Goal: Communication & Community: Answer question/provide support

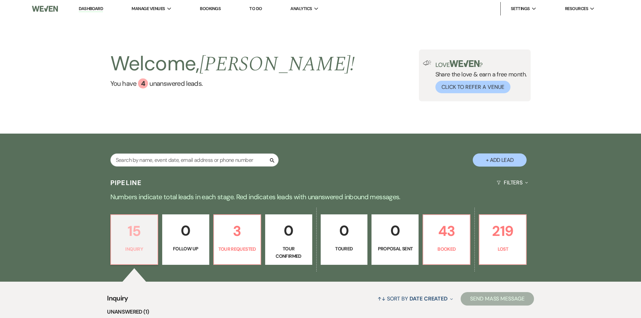
click at [137, 236] on p "15" at bounding box center [134, 231] width 38 height 23
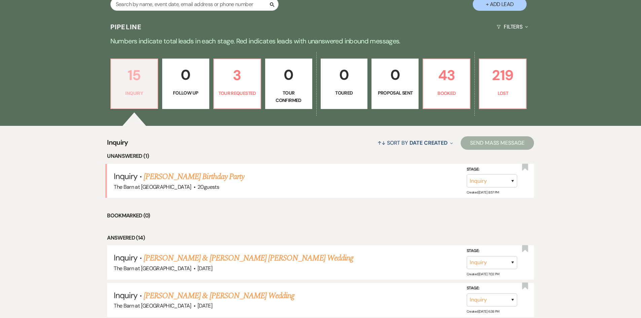
scroll to position [168, 0]
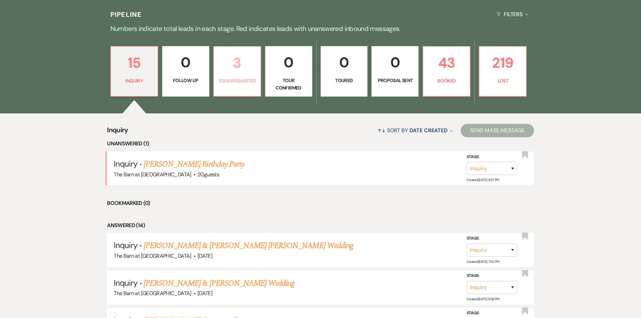
click at [238, 79] on p "Tour Requested" at bounding box center [237, 80] width 38 height 7
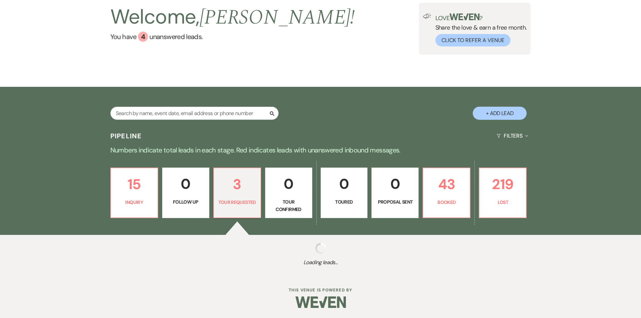
scroll to position [168, 0]
select select "2"
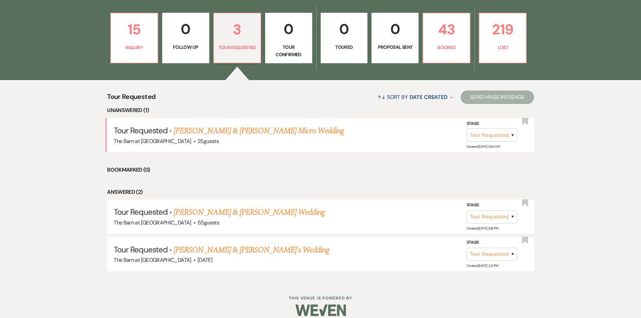
scroll to position [209, 0]
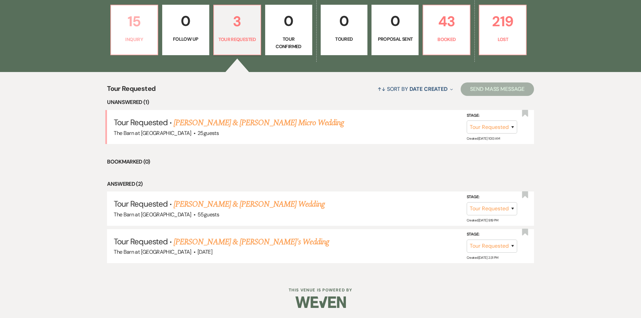
click at [129, 29] on p "15" at bounding box center [134, 21] width 38 height 23
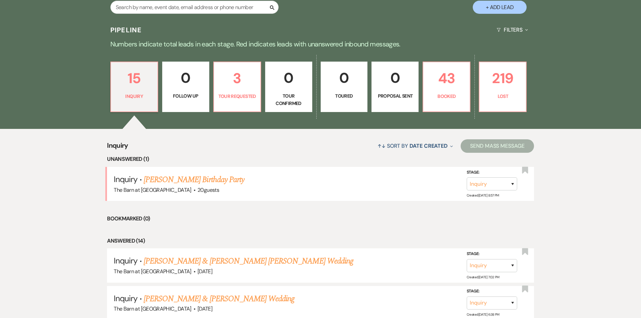
scroll to position [154, 0]
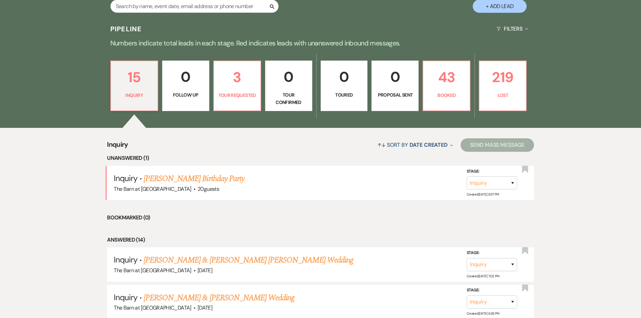
click at [475, 88] on div "15 Inquiry 0 Follow Up 3 Tour Requested 0 Tour Confirmed 0 Toured 0 Proposal Se…" at bounding box center [320, 89] width 484 height 75
click at [490, 88] on p "219" at bounding box center [502, 77] width 38 height 23
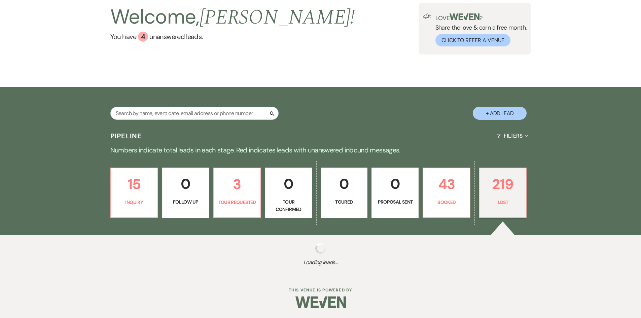
scroll to position [47, 0]
select select "8"
select select "10"
select select "8"
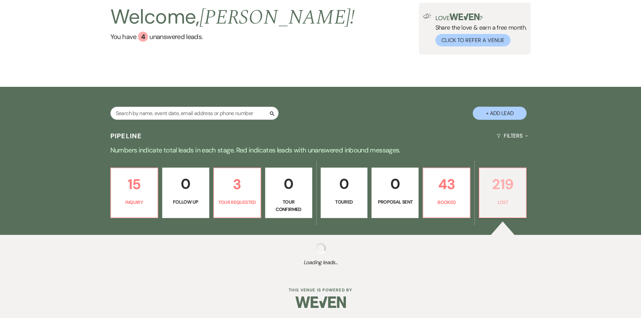
select select "10"
select select "8"
select select "6"
select select "8"
select select "5"
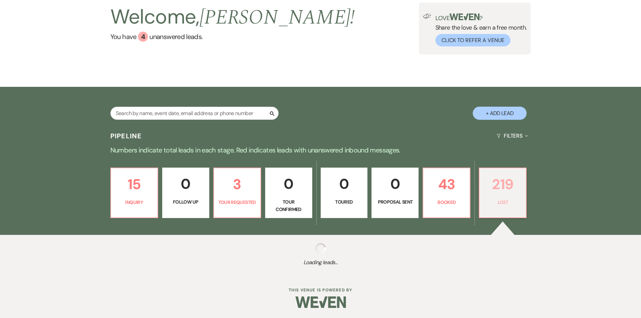
select select "8"
select select "6"
select select "8"
select select "5"
select select "8"
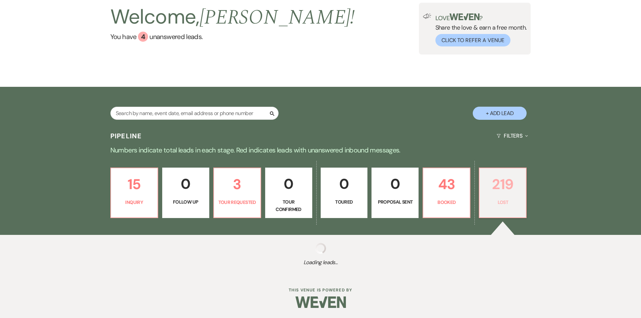
select select "5"
select select "8"
select select "5"
select select "8"
select select "11"
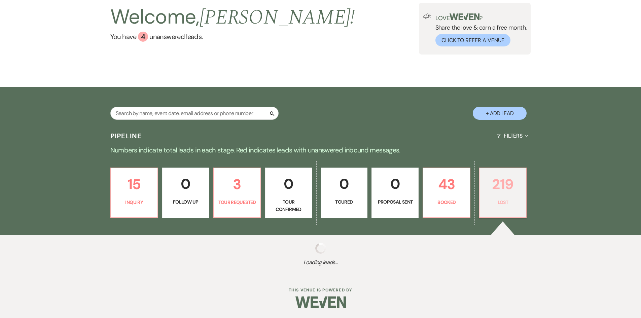
select select "8"
select select "5"
select select "8"
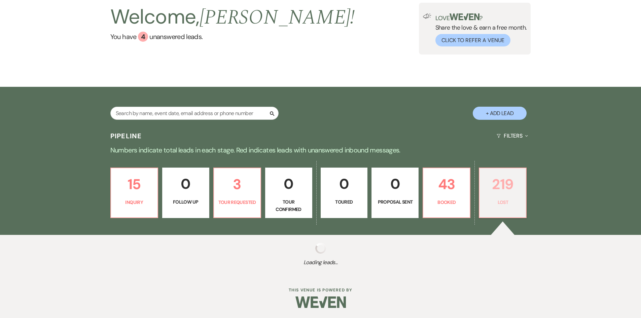
select select "8"
select select "5"
select select "8"
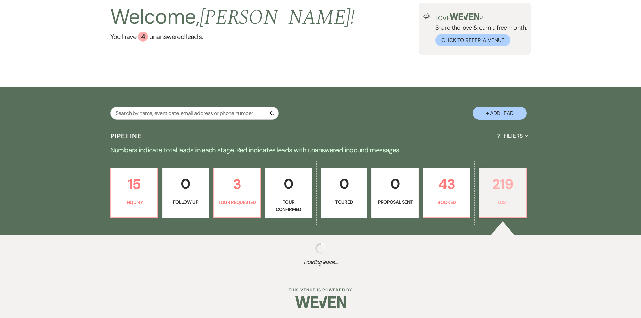
select select "8"
select select "1"
select select "8"
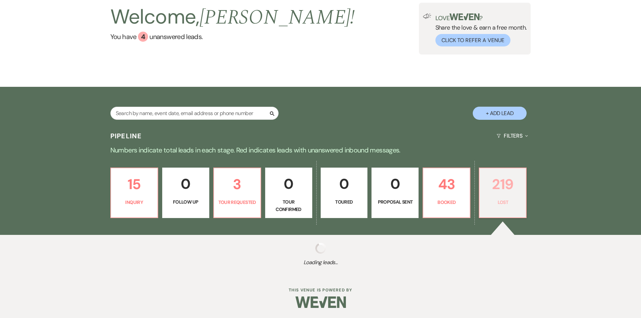
select select "8"
select select "5"
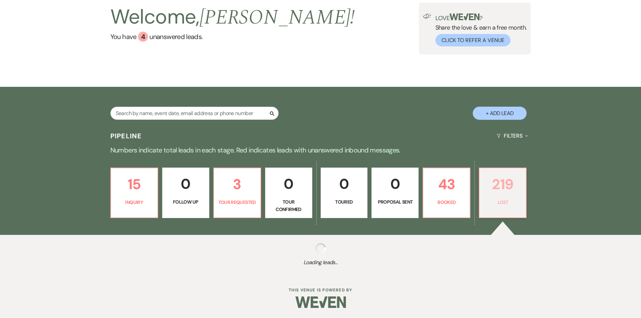
select select "8"
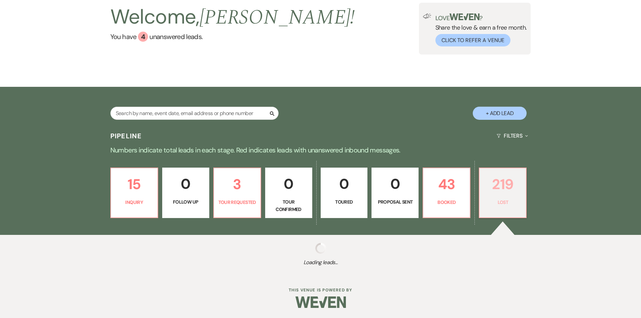
select select "5"
select select "8"
select select "5"
select select "8"
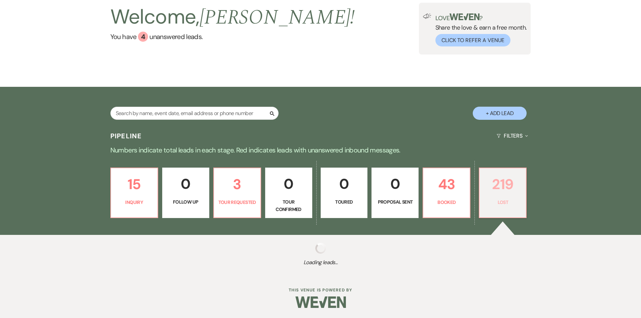
select select "6"
select select "8"
select select "10"
select select "8"
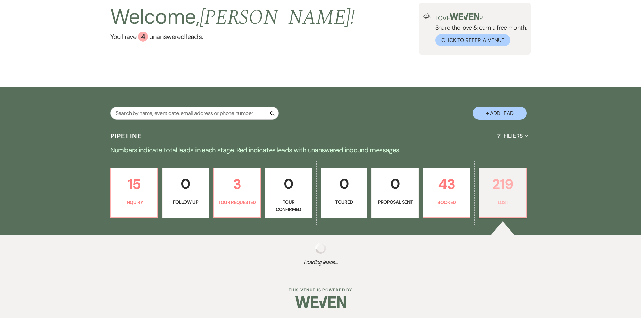
select select "8"
select select "10"
select select "8"
select select "10"
select select "8"
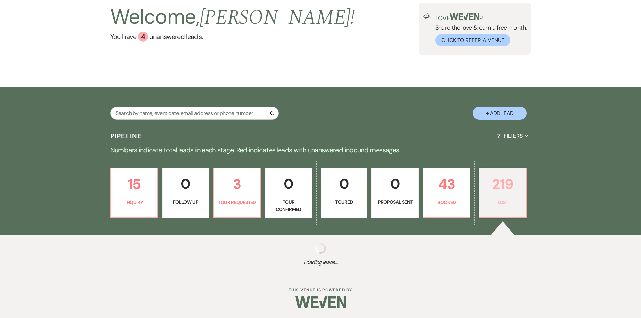
select select "8"
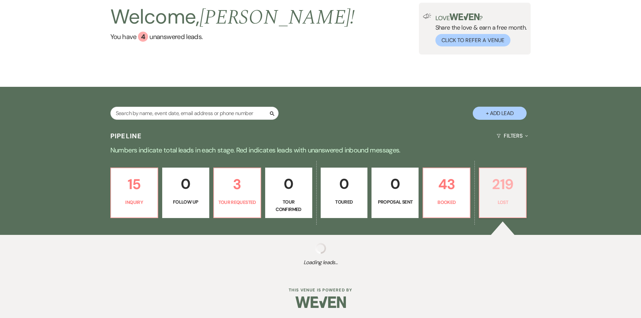
select select "8"
select select "6"
select select "8"
select select "5"
select select "8"
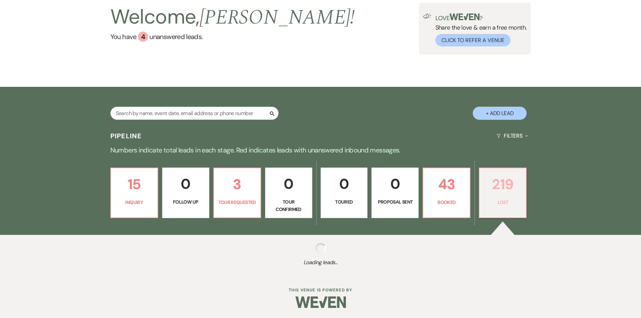
select select "11"
select select "8"
select select "5"
select select "8"
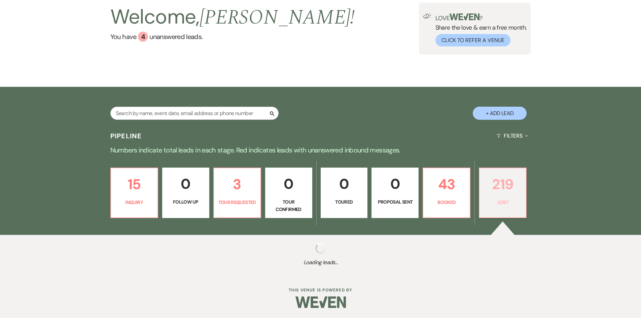
select select "8"
select select "10"
select select "8"
select select "5"
select select "8"
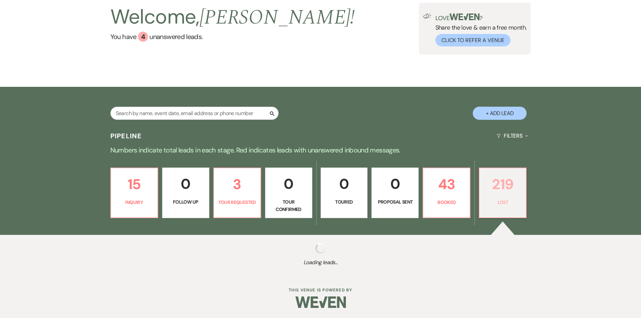
select select "8"
select select "5"
select select "8"
select select "10"
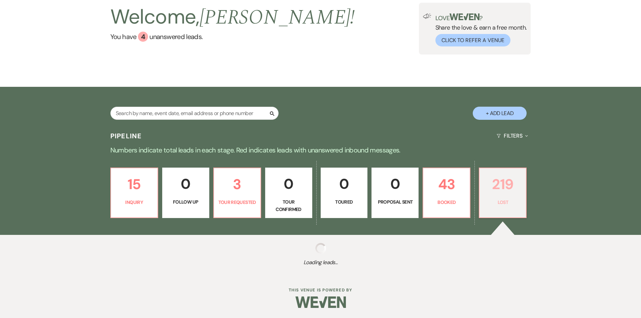
select select "8"
select select "6"
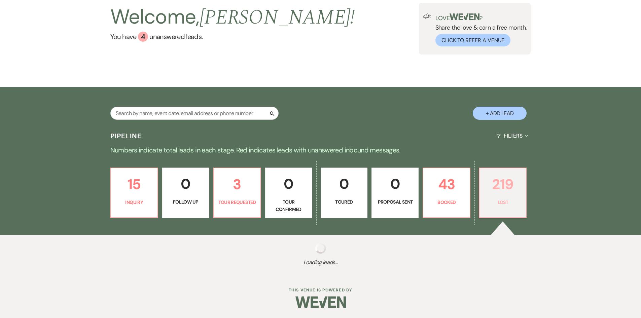
select select "8"
select select "5"
select select "8"
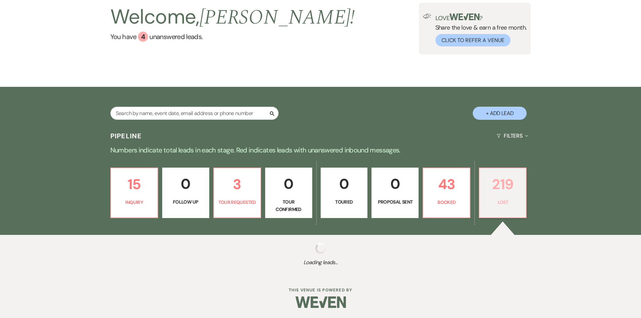
select select "8"
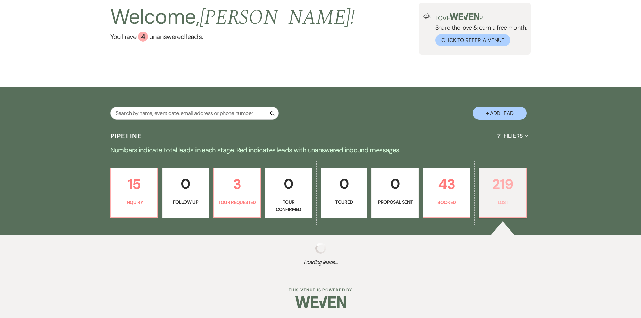
select select "8"
select select "5"
select select "8"
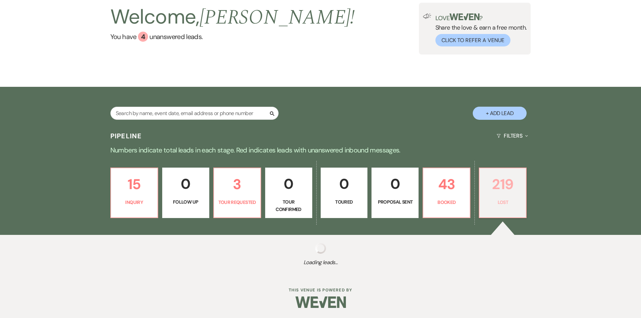
select select "8"
select select "6"
select select "8"
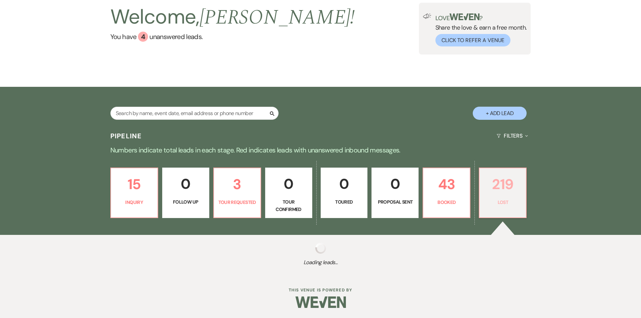
select select "8"
select select "5"
select select "8"
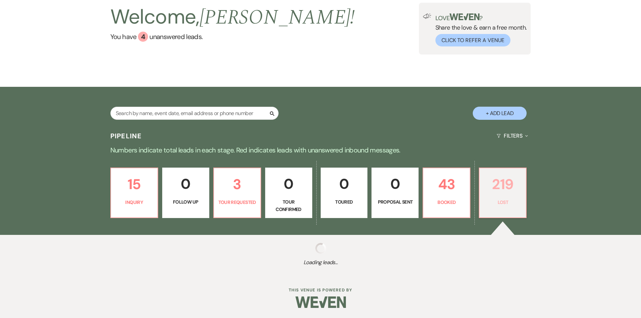
select select "1"
select select "8"
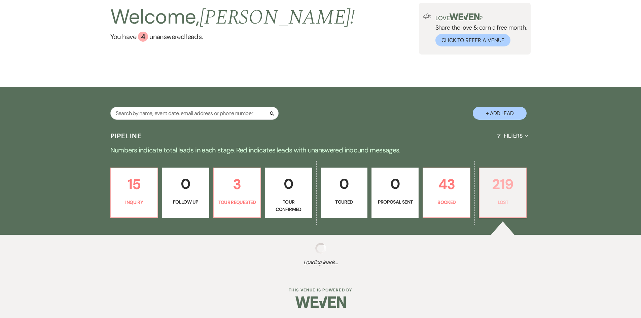
select select "8"
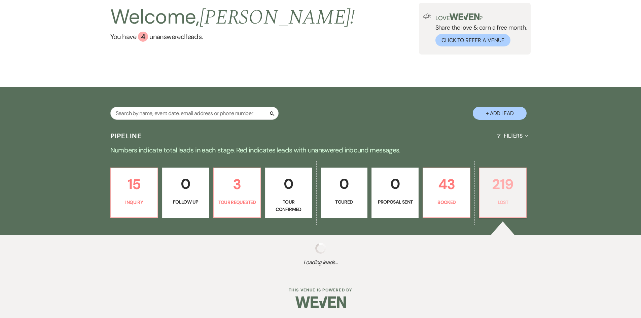
select select "8"
select select "10"
select select "8"
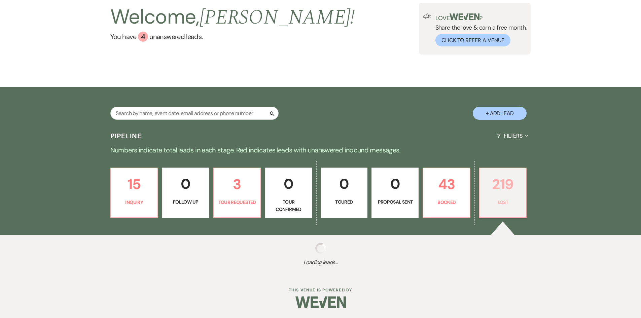
select select "8"
select select "6"
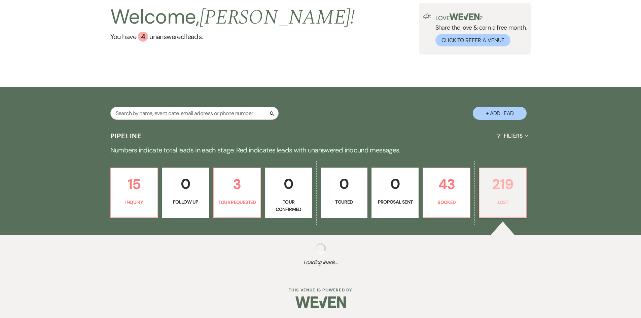
select select "8"
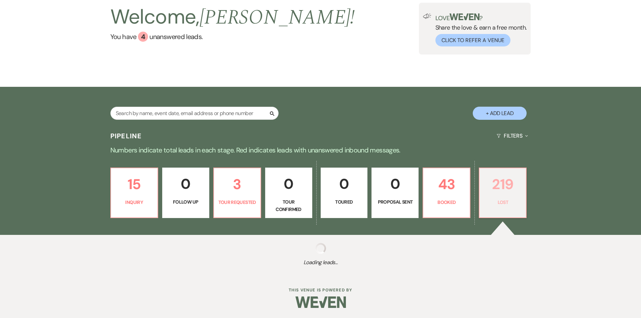
select select "8"
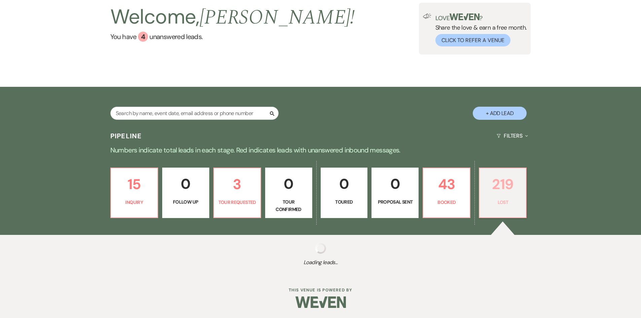
select select "8"
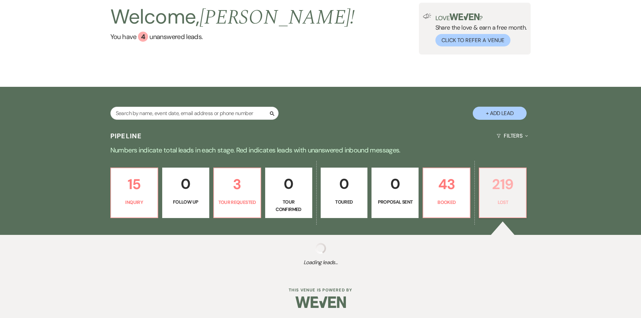
select select "8"
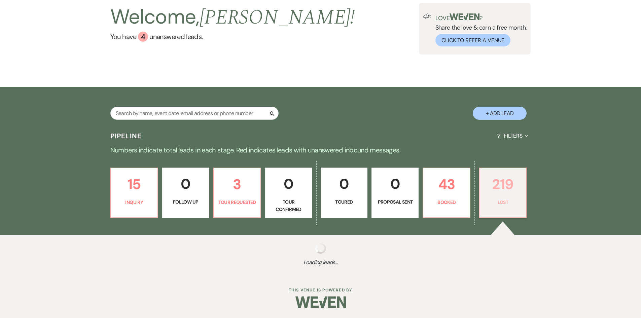
select select "8"
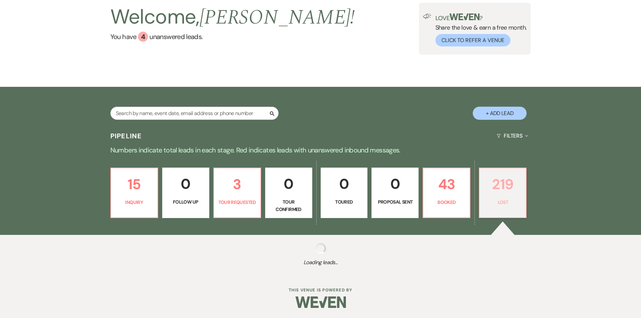
select select "8"
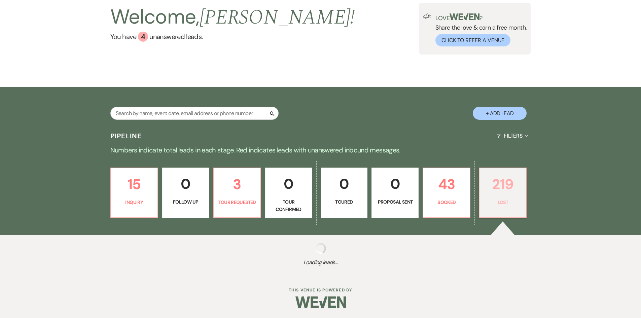
select select "8"
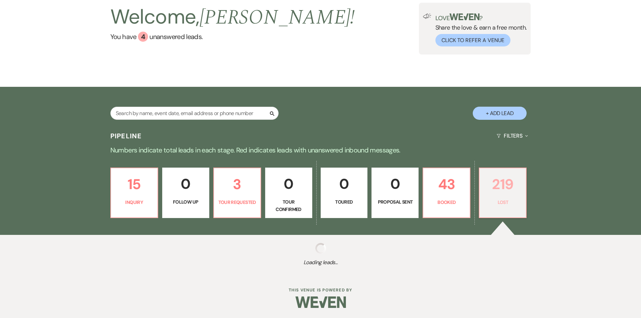
select select "8"
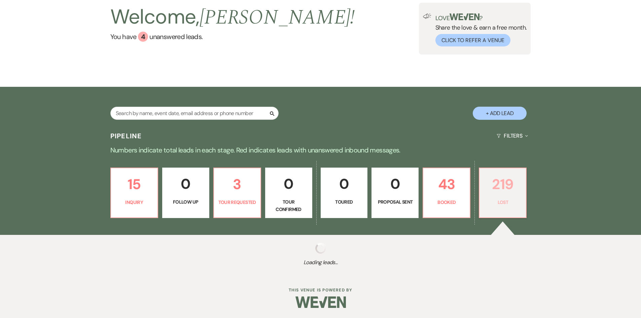
select select "8"
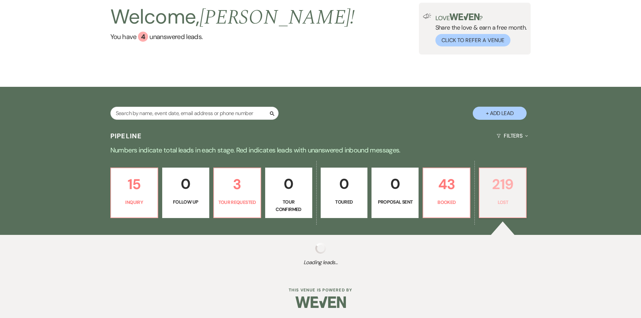
select select "8"
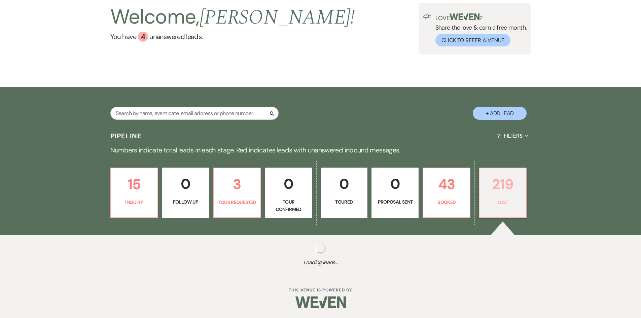
select select "8"
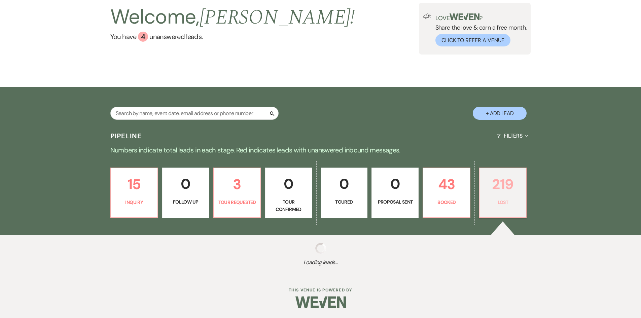
select select "8"
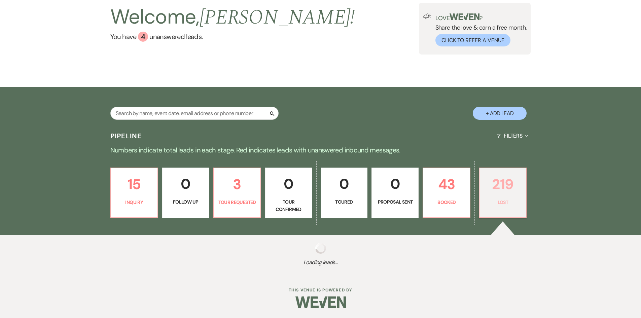
select select "8"
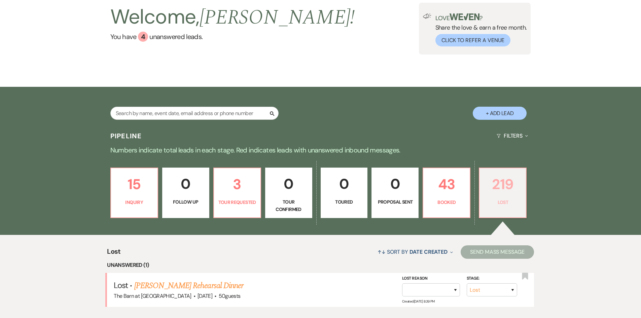
scroll to position [154, 0]
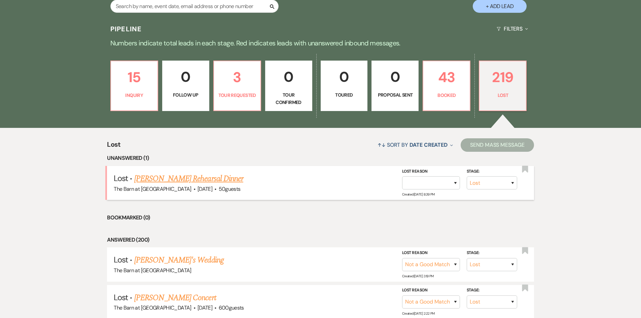
click at [205, 177] on link "[PERSON_NAME] Rehearsal Dinner" at bounding box center [188, 178] width 109 height 12
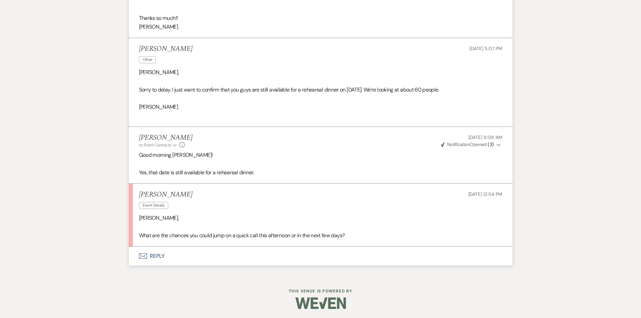
scroll to position [578, 0]
click at [155, 256] on button "Envelope Reply" at bounding box center [320, 254] width 383 height 19
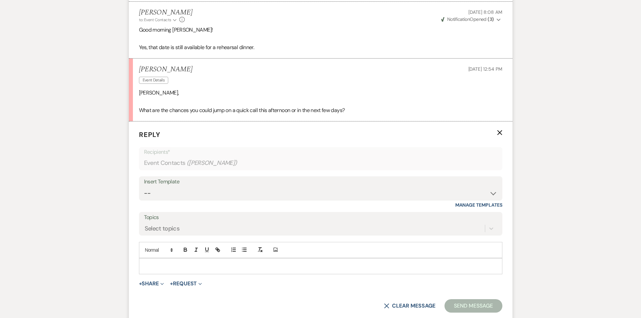
scroll to position [707, 0]
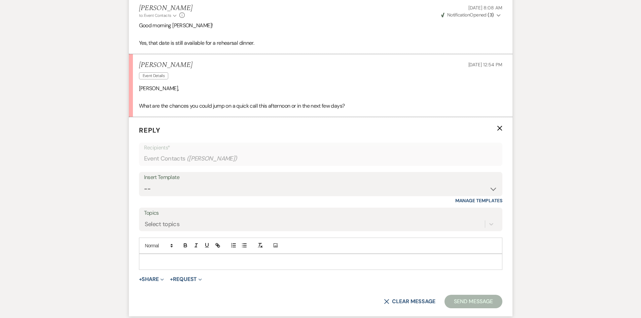
click at [169, 258] on p at bounding box center [320, 261] width 352 height 7
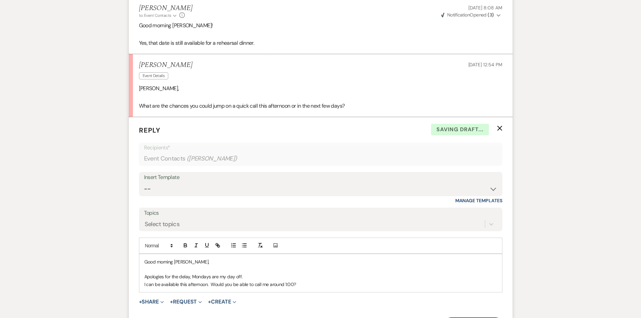
click at [318, 282] on p "I can be available this afternoon. Would you be able to call me around 1:00?" at bounding box center [320, 283] width 352 height 7
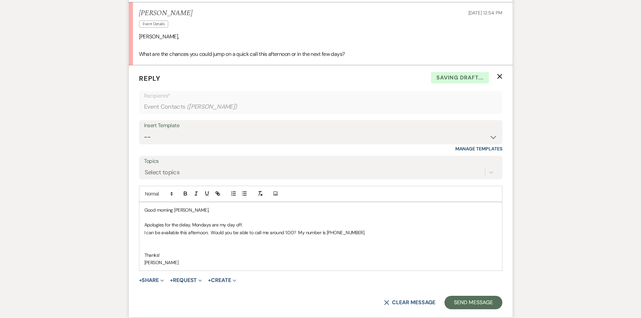
scroll to position [819, 0]
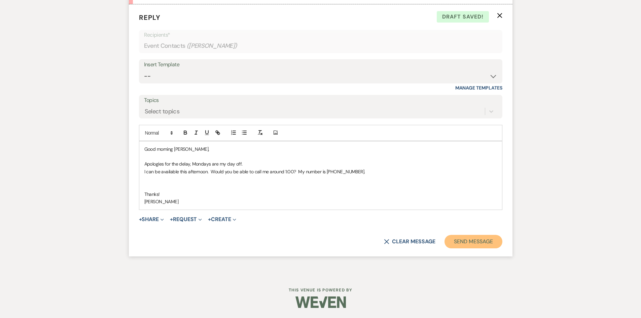
click at [478, 243] on button "Send Message" at bounding box center [472, 241] width 57 height 13
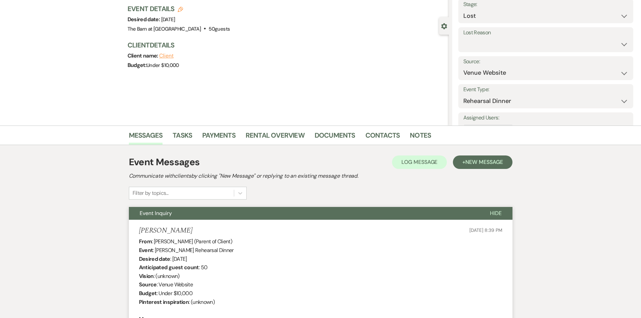
scroll to position [0, 0]
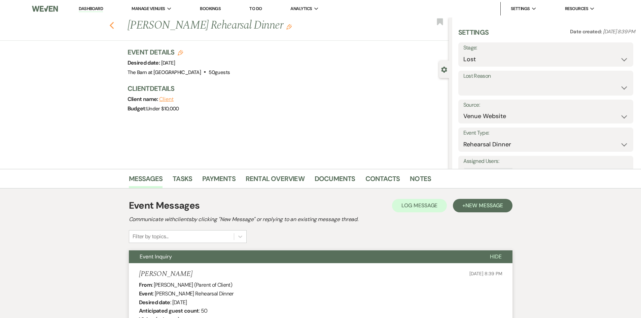
click at [114, 28] on use "button" at bounding box center [111, 25] width 4 height 7
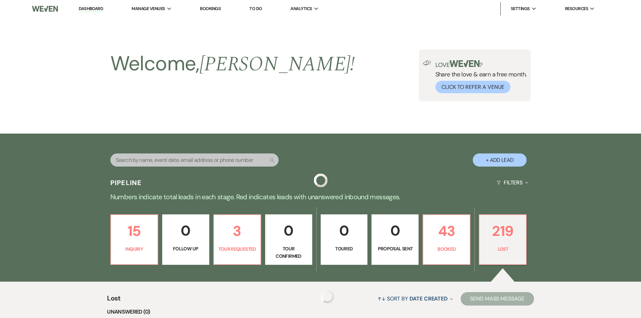
scroll to position [154, 0]
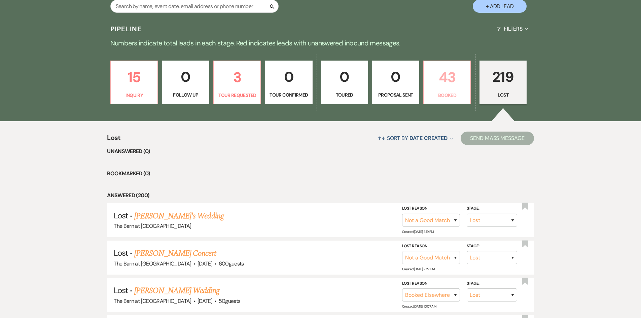
click at [445, 75] on p "43" at bounding box center [447, 77] width 38 height 23
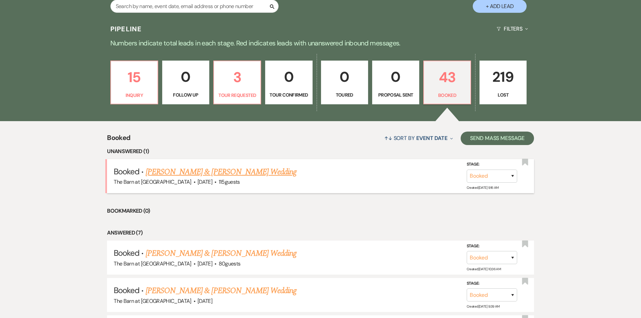
click at [236, 174] on link "[PERSON_NAME] & [PERSON_NAME] Wedding" at bounding box center [221, 172] width 151 height 12
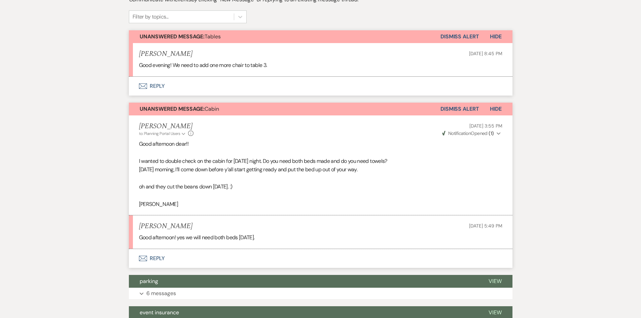
scroll to position [202, 0]
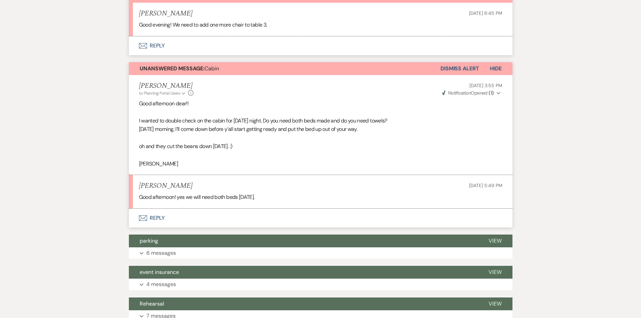
click at [157, 215] on button "Envelope Reply" at bounding box center [320, 217] width 383 height 19
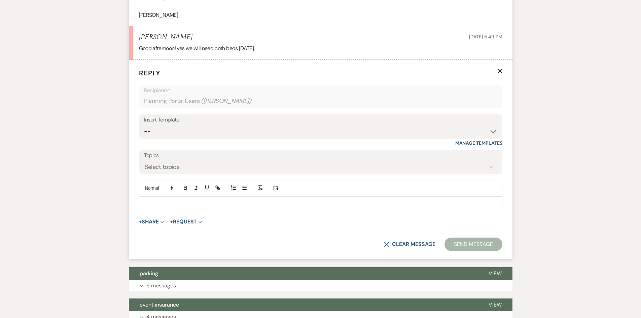
scroll to position [351, 0]
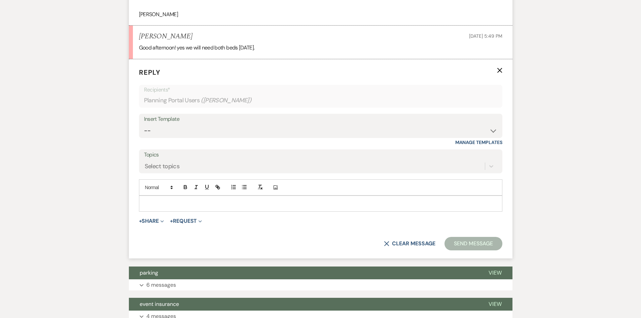
click at [153, 200] on p at bounding box center [320, 203] width 352 height 7
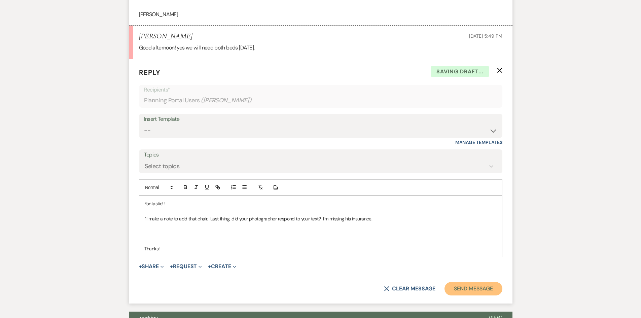
click at [465, 291] on button "Send Message" at bounding box center [472, 288] width 57 height 13
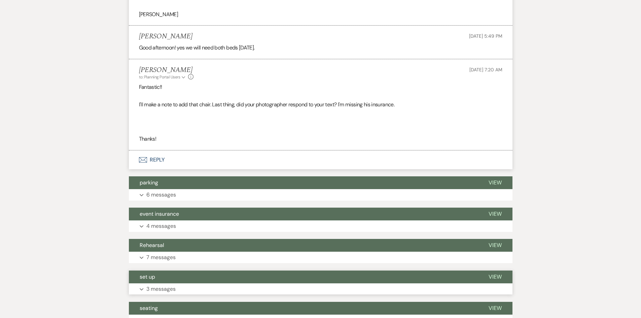
scroll to position [82, 0]
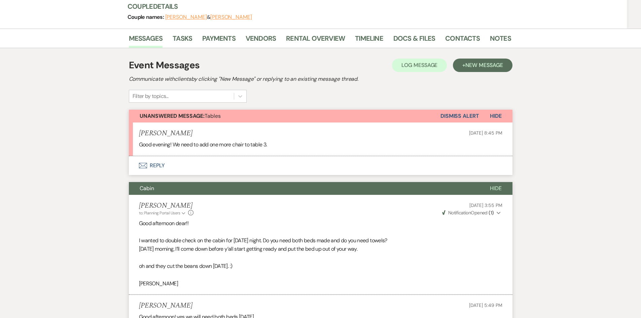
click at [460, 115] on button "Dismiss Alert" at bounding box center [459, 116] width 39 height 13
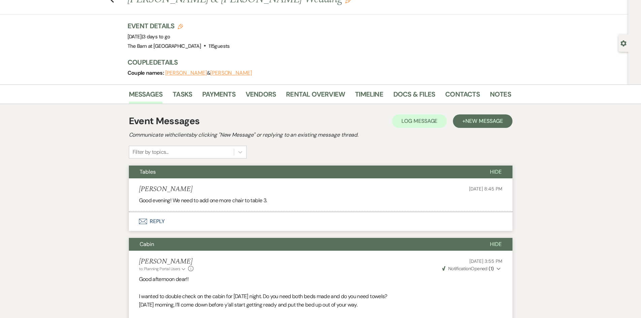
scroll to position [0, 0]
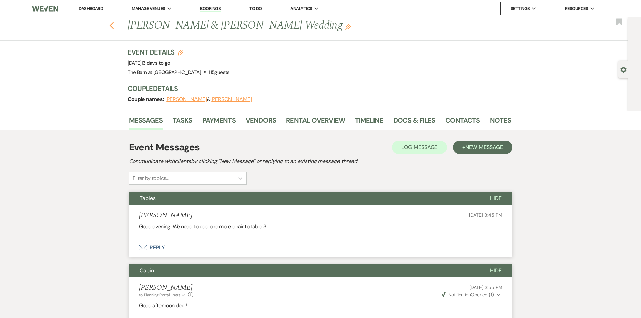
click at [114, 25] on icon "Previous" at bounding box center [111, 26] width 5 height 8
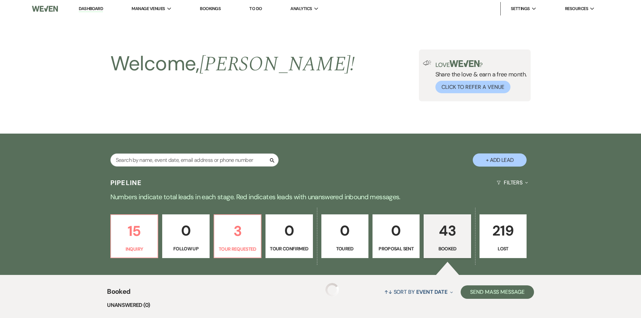
scroll to position [154, 0]
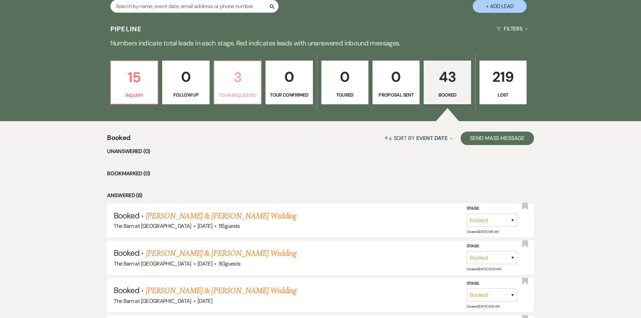
click at [251, 86] on p "3" at bounding box center [237, 77] width 38 height 23
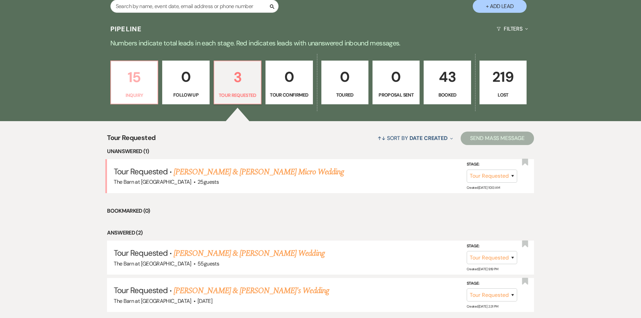
click at [134, 83] on p "15" at bounding box center [134, 77] width 38 height 23
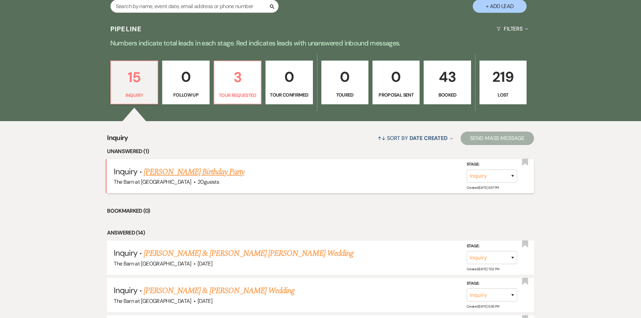
click at [182, 174] on link "[PERSON_NAME] Birthday Party" at bounding box center [194, 172] width 101 height 12
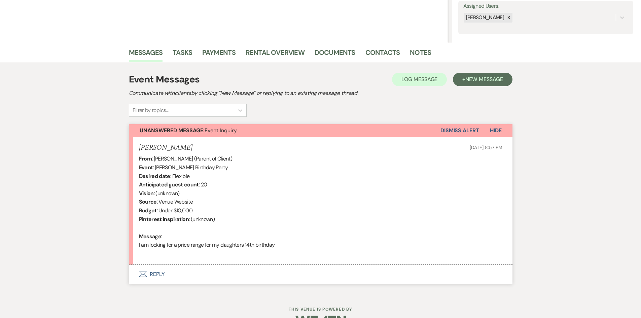
scroll to position [145, 0]
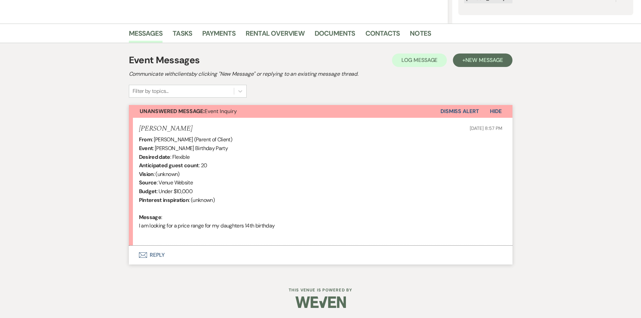
click at [156, 256] on button "Envelope Reply" at bounding box center [320, 254] width 383 height 19
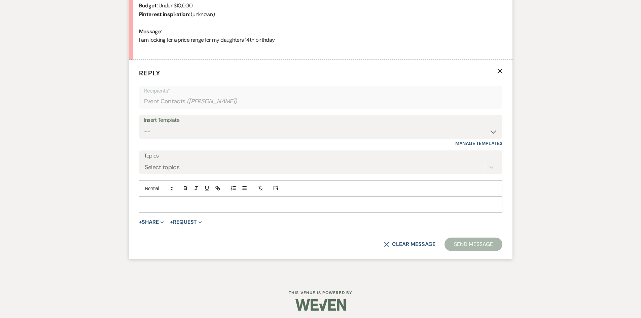
scroll to position [332, 0]
click at [180, 125] on select "-- Tour Request Response Follow Up Hourly rental initial reply Initial Wedding …" at bounding box center [320, 130] width 353 height 13
click at [144, 124] on select "-- Tour Request Response Follow Up Hourly rental initial reply Initial Wedding …" at bounding box center [320, 130] width 353 height 13
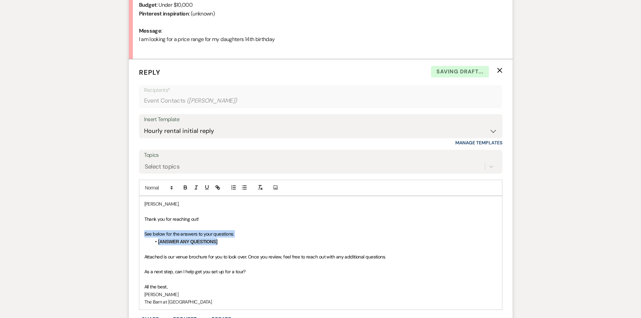
drag, startPoint x: 233, startPoint y: 244, endPoint x: 126, endPoint y: 233, distance: 107.1
click at [126, 233] on div "Messages Tasks Payments Rental Overview Documents Contacts Notes Event Messages…" at bounding box center [320, 111] width 641 height 548
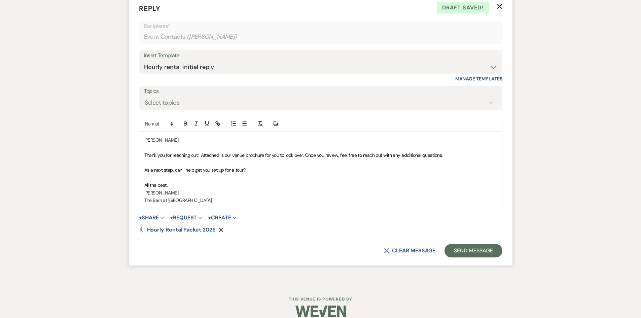
scroll to position [399, 0]
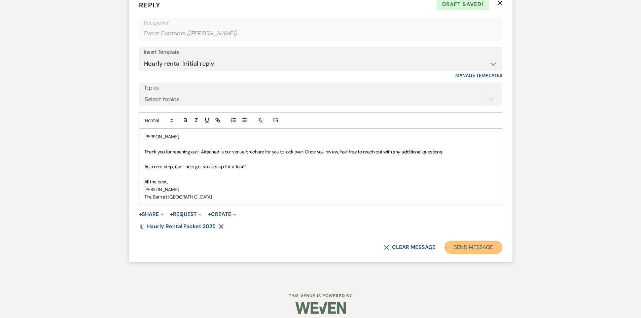
click at [481, 253] on button "Send Message" at bounding box center [472, 246] width 57 height 13
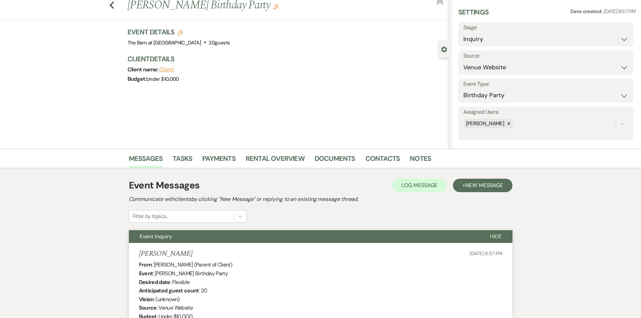
scroll to position [0, 0]
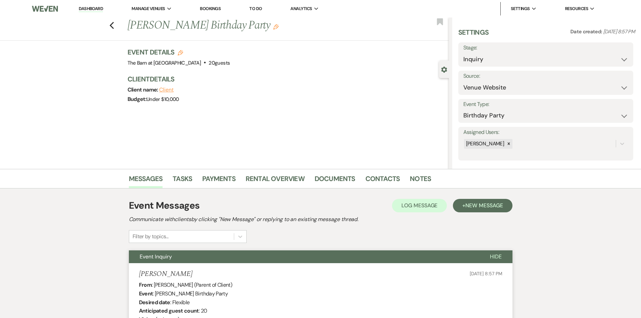
click at [94, 6] on link "Dashboard" at bounding box center [91, 9] width 24 height 6
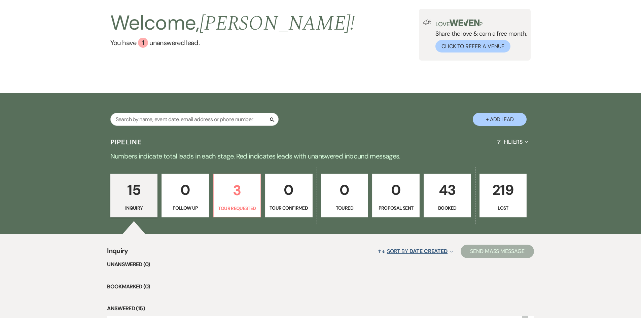
scroll to position [101, 0]
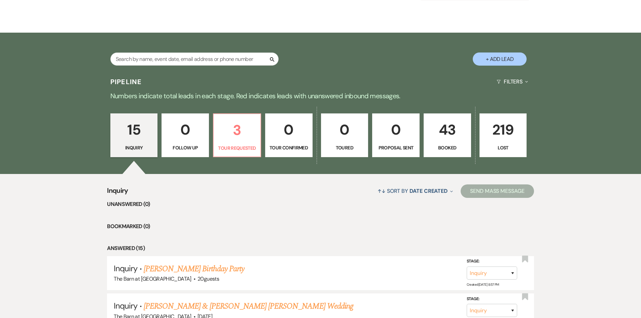
click at [446, 135] on p "43" at bounding box center [447, 129] width 39 height 23
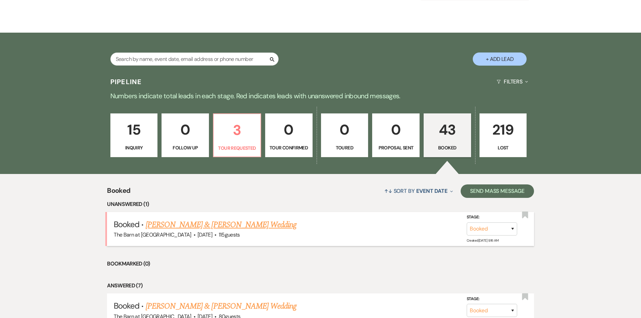
click at [226, 220] on link "[PERSON_NAME] & [PERSON_NAME] Wedding" at bounding box center [221, 225] width 151 height 12
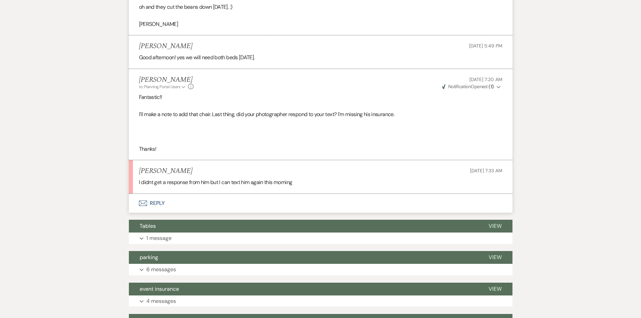
scroll to position [269, 0]
click at [159, 201] on button "Envelope Reply" at bounding box center [320, 202] width 383 height 19
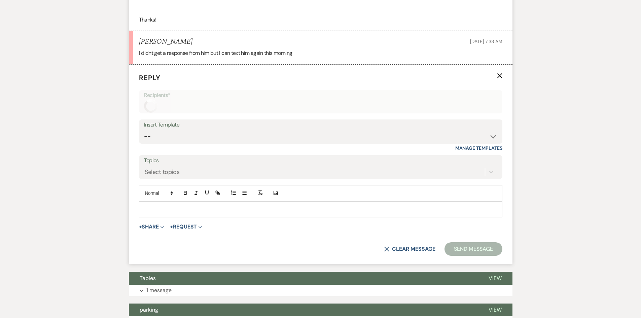
scroll to position [403, 0]
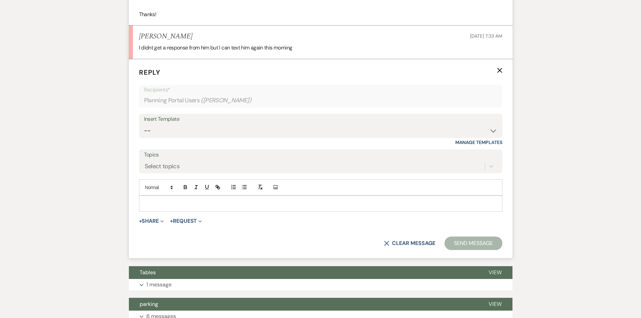
click at [158, 201] on p at bounding box center [320, 203] width 352 height 7
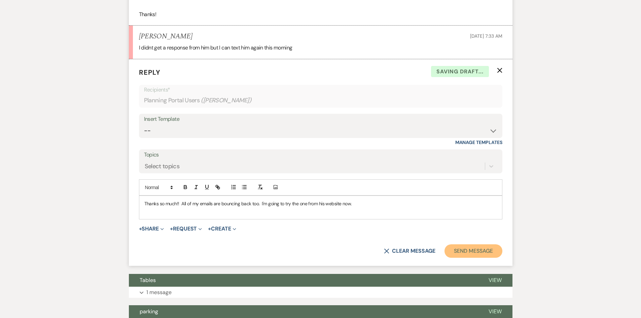
click at [459, 254] on button "Send Message" at bounding box center [472, 250] width 57 height 13
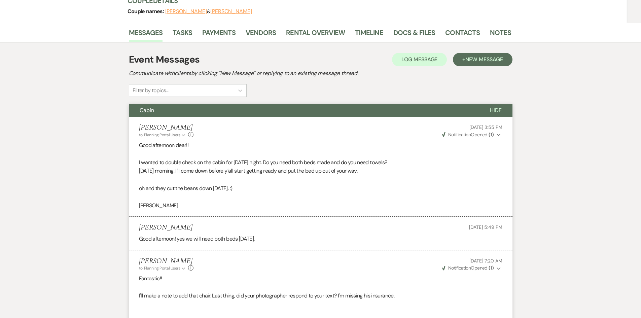
scroll to position [0, 0]
